Goal: Task Accomplishment & Management: Use online tool/utility

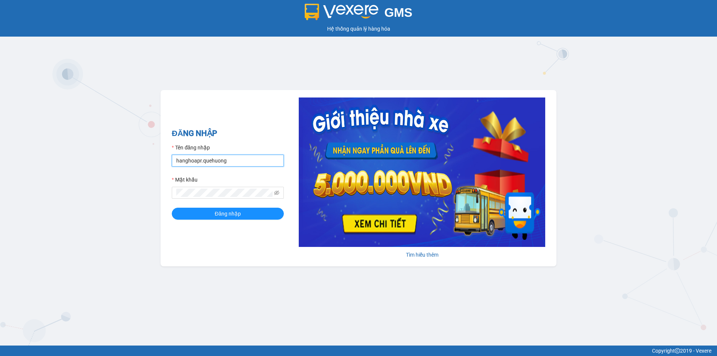
click at [214, 165] on input "hanghoapr.quehuong" at bounding box center [228, 161] width 112 height 12
type input "hoadukhanh.quehuong"
click at [223, 215] on span "Đăng nhập" at bounding box center [228, 213] width 26 height 8
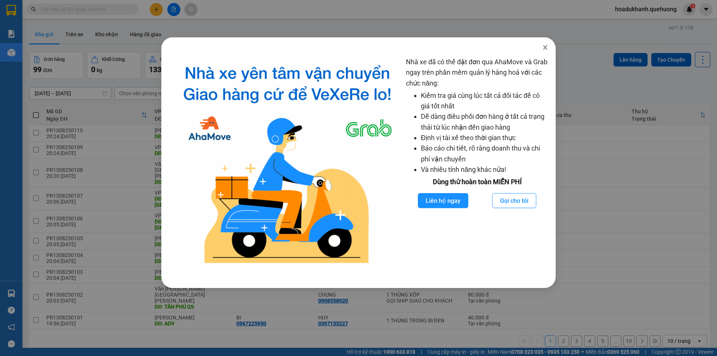
click at [540, 47] on span "Close" at bounding box center [545, 47] width 21 height 21
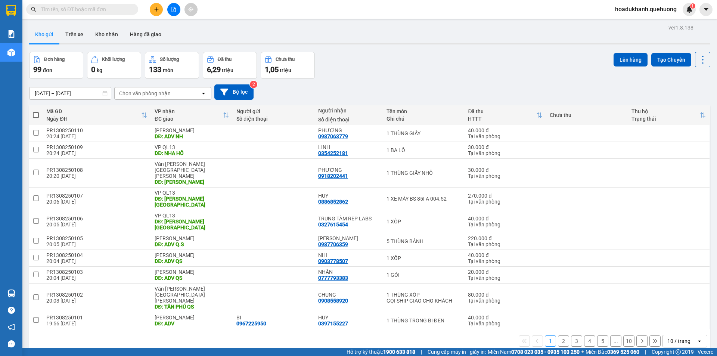
click at [688, 329] on div "1 2 3 4 5 ... 10 10 / trang open" at bounding box center [369, 341] width 681 height 24
click at [686, 335] on div "10 / trang" at bounding box center [680, 341] width 34 height 12
click at [668, 286] on span "100 / trang" at bounding box center [676, 288] width 27 height 7
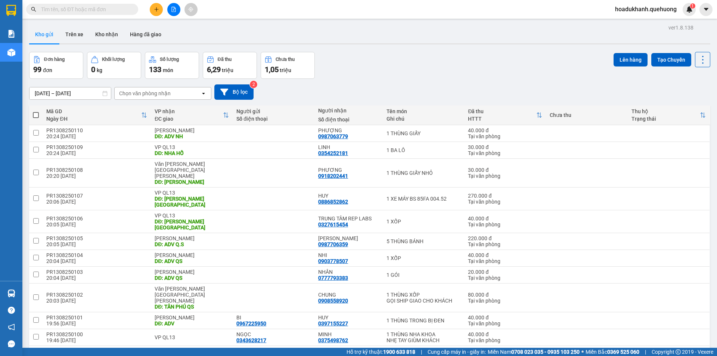
click at [624, 10] on span "hoadukhanh.quehuong" at bounding box center [646, 8] width 74 height 9
click at [474, 45] on div "Kho gửi Trên xe Kho nhận Hàng đã giao" at bounding box center [369, 35] width 681 height 20
click at [644, 6] on span "hoadukhanh.quehuong" at bounding box center [646, 8] width 74 height 9
click at [639, 19] on span "Đăng xuất" at bounding box center [648, 23] width 59 height 8
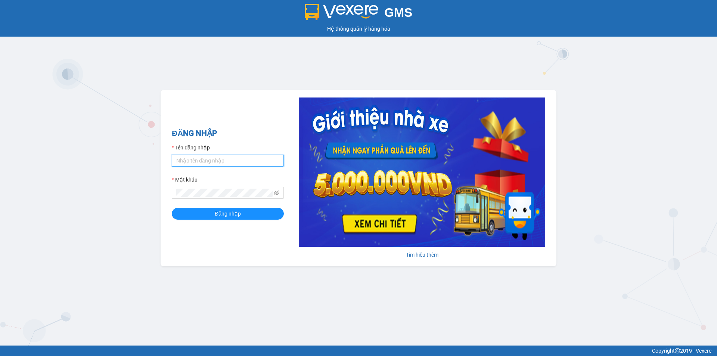
type input "hoadukhanh.quehuong"
click at [234, 160] on input "hoadukhanh.quehuong" at bounding box center [228, 161] width 112 height 12
click at [144, 170] on div "GMS Hệ thống quản lý hàng hóa ĐĂNG NHẬP Tên đăng nhập hoadukhanh.quehuong Mật k…" at bounding box center [358, 172] width 717 height 345
click at [221, 213] on span "Đăng nhập" at bounding box center [228, 213] width 26 height 8
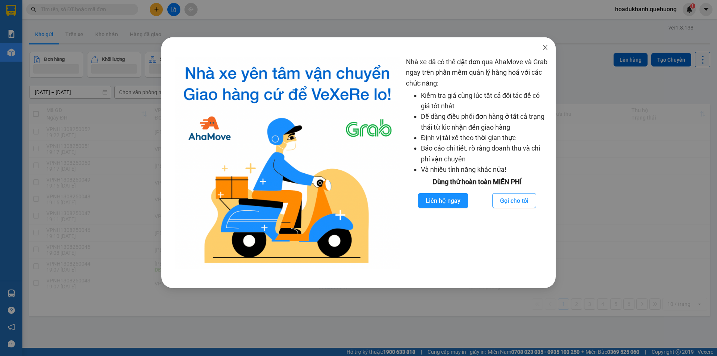
click at [546, 51] on span "Close" at bounding box center [545, 47] width 21 height 21
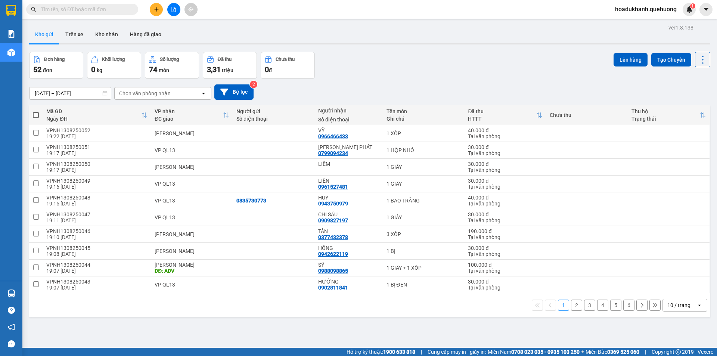
click at [667, 304] on div "10 / trang" at bounding box center [678, 304] width 23 height 7
click at [662, 291] on div "100 / trang" at bounding box center [679, 288] width 45 height 13
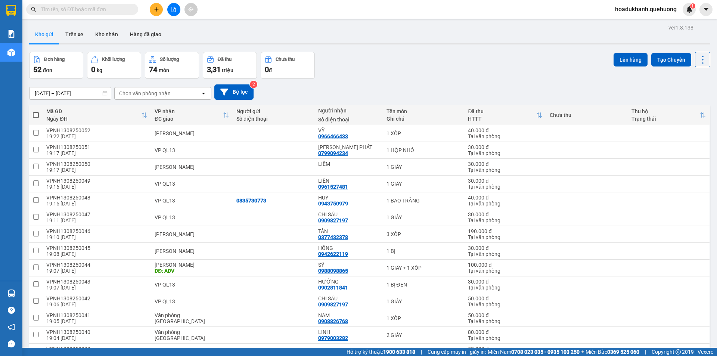
click at [35, 118] on span at bounding box center [36, 115] width 6 height 6
click at [36, 111] on input "checkbox" at bounding box center [36, 111] width 0 height 0
checkbox input "true"
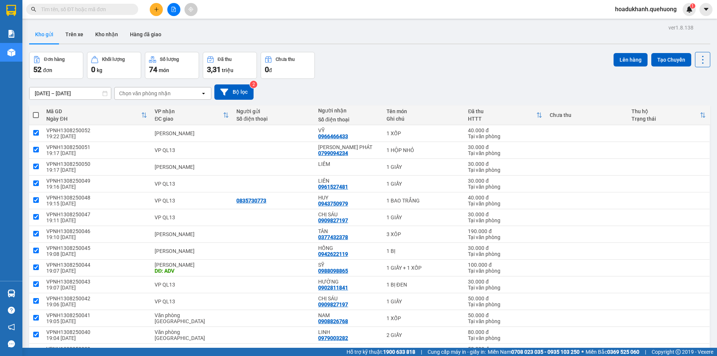
checkbox input "true"
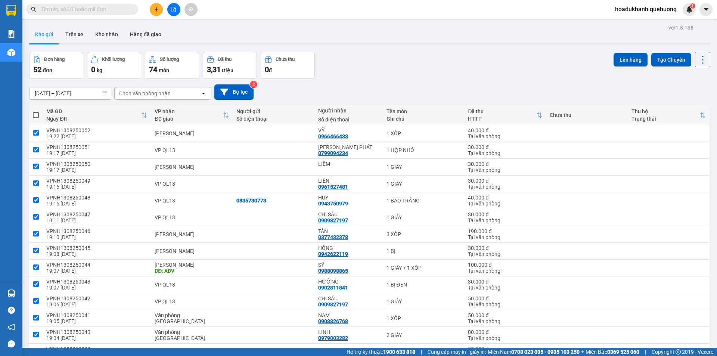
checkbox input "true"
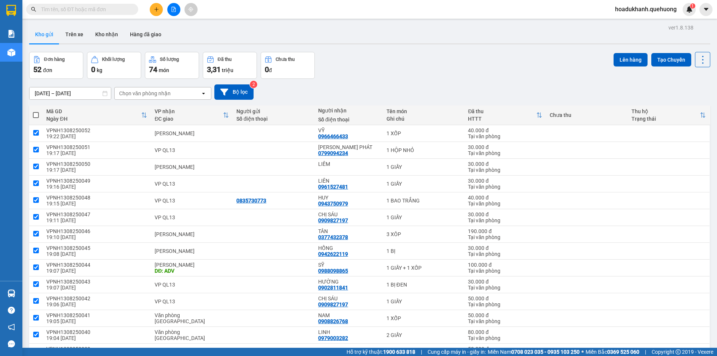
checkbox input "true"
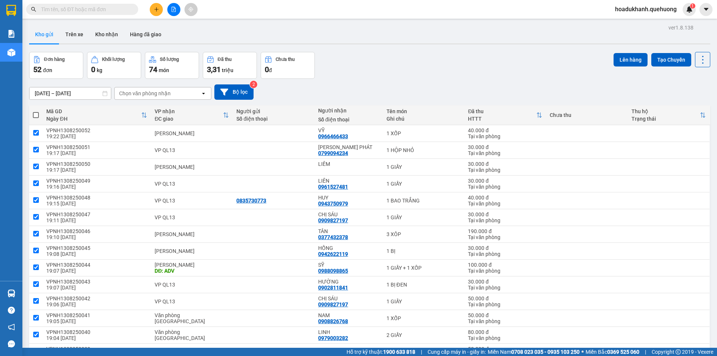
checkbox input "true"
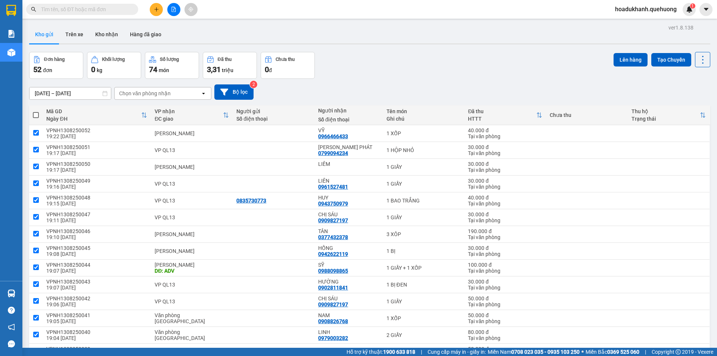
checkbox input "true"
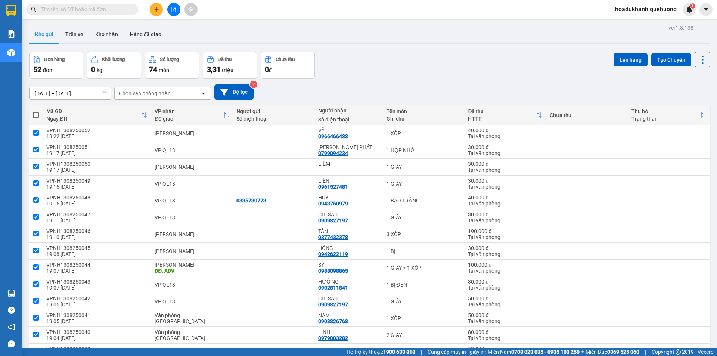
checkbox input "true"
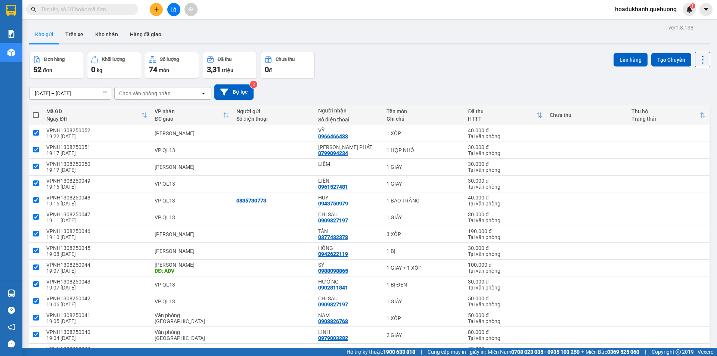
checkbox input "true"
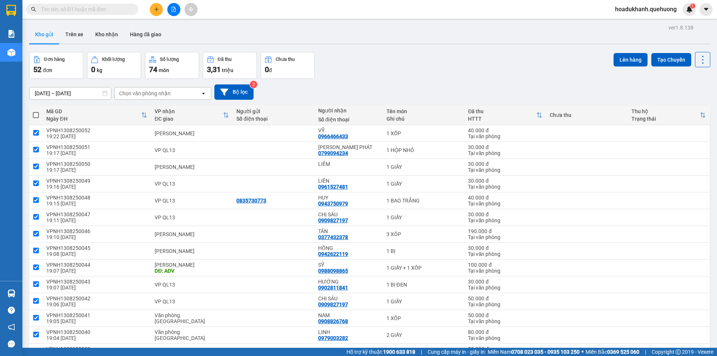
checkbox input "true"
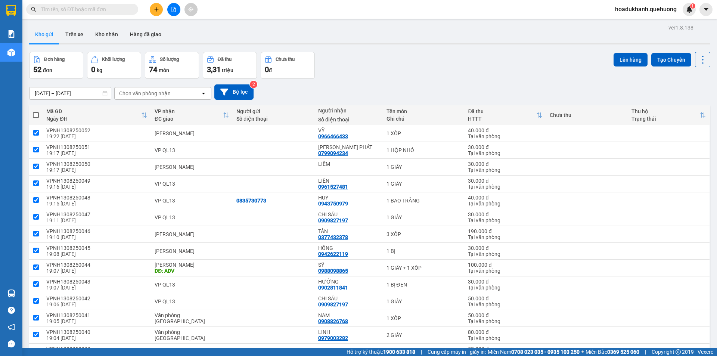
checkbox input "true"
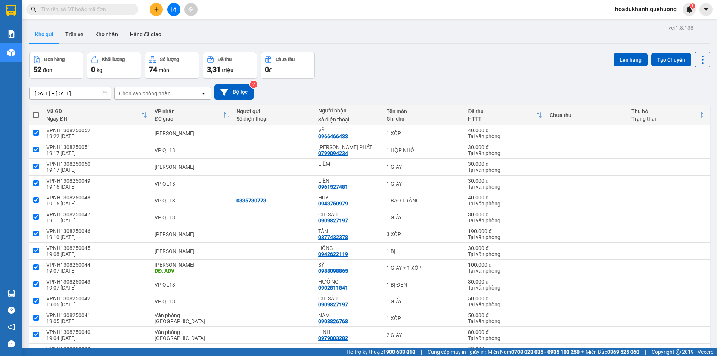
checkbox input "true"
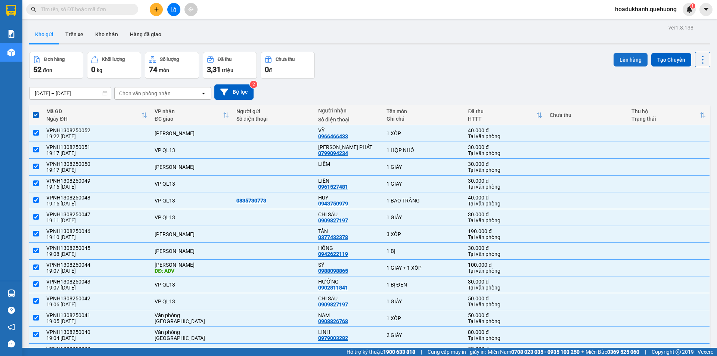
click at [622, 56] on button "Lên hàng" at bounding box center [630, 59] width 34 height 13
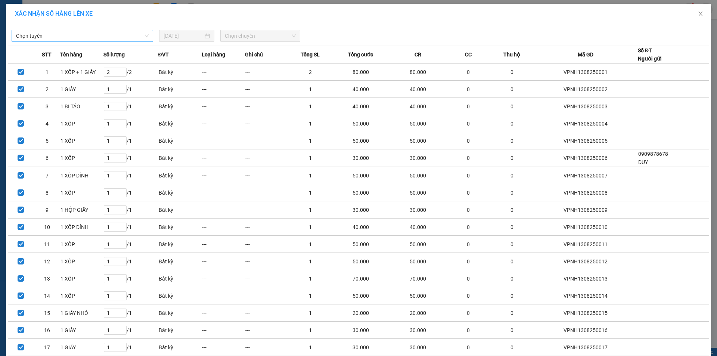
click at [146, 39] on span "Chọn tuyến" at bounding box center [82, 35] width 133 height 11
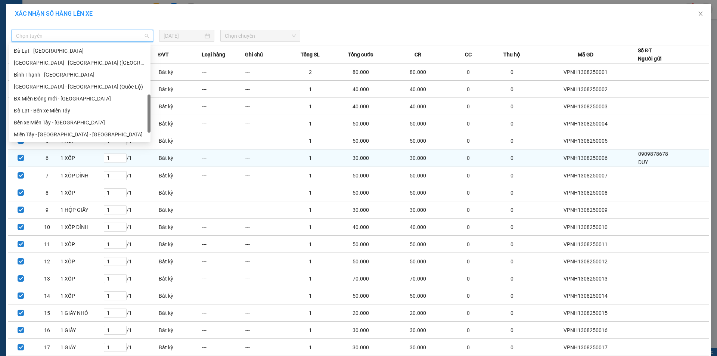
scroll to position [203, 0]
drag, startPoint x: 148, startPoint y: 63, endPoint x: 152, endPoint y: 160, distance: 97.2
click at [152, 161] on body "Kết quả tìm kiếm ( 0 ) Bộ lọc No Data hoadukhanh.quehuong 1 Báo cáo Báo cáo dòn…" at bounding box center [358, 178] width 717 height 356
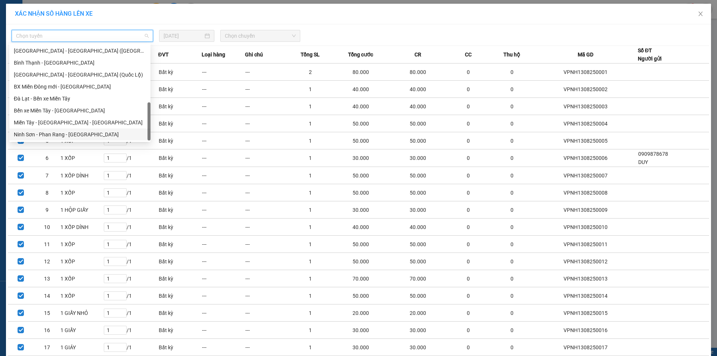
click at [89, 133] on div "Ninh Sơn - Phan Rang - Miền Tây" at bounding box center [80, 134] width 132 height 8
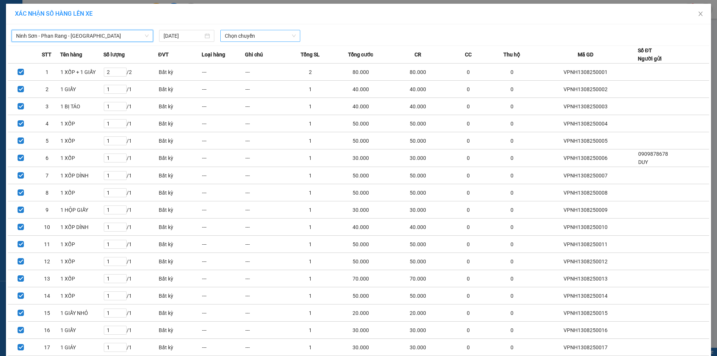
click at [284, 34] on span "Chọn chuyến" at bounding box center [260, 35] width 71 height 11
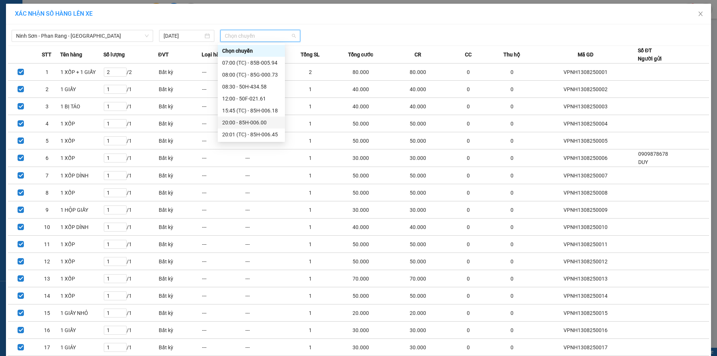
click at [261, 122] on div "20:00 - 85H-006.00" at bounding box center [251, 122] width 58 height 8
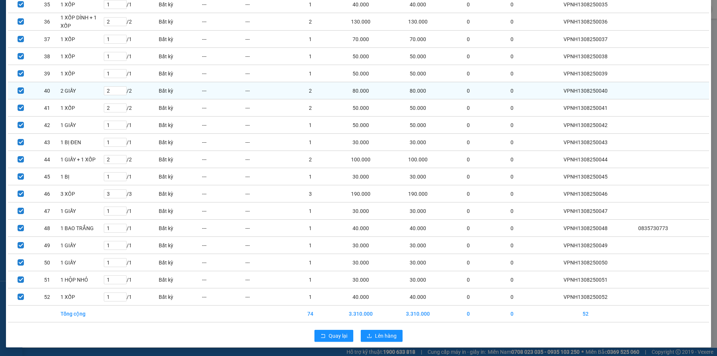
scroll to position [657, 0]
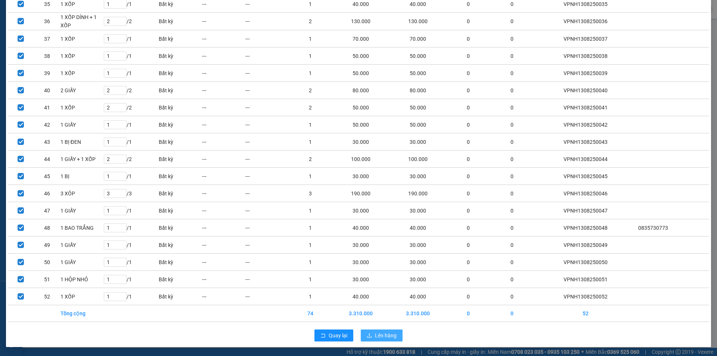
click at [383, 336] on span "Lên hàng" at bounding box center [386, 335] width 22 height 8
